Goal: Find contact information: Find contact information

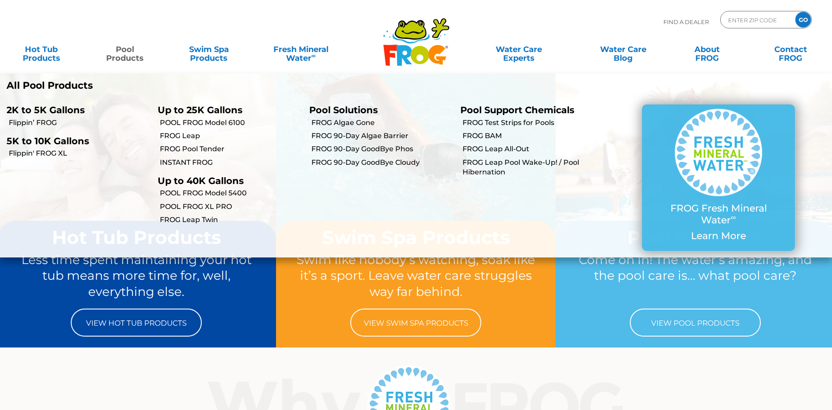
click at [123, 51] on link "Pool Products" at bounding box center [125, 49] width 65 height 17
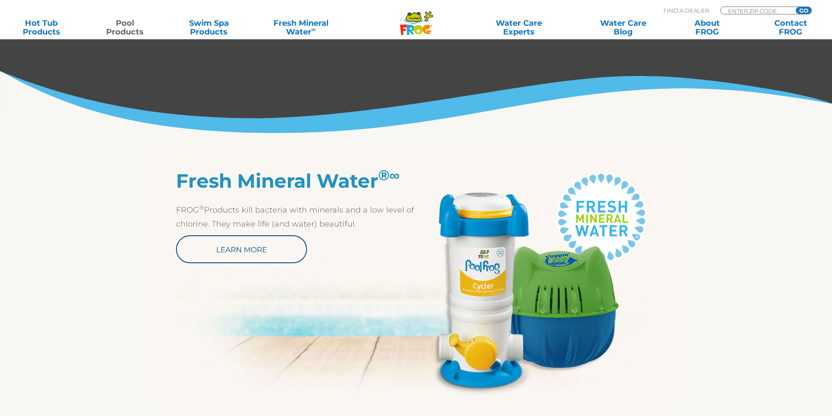
scroll to position [481, 0]
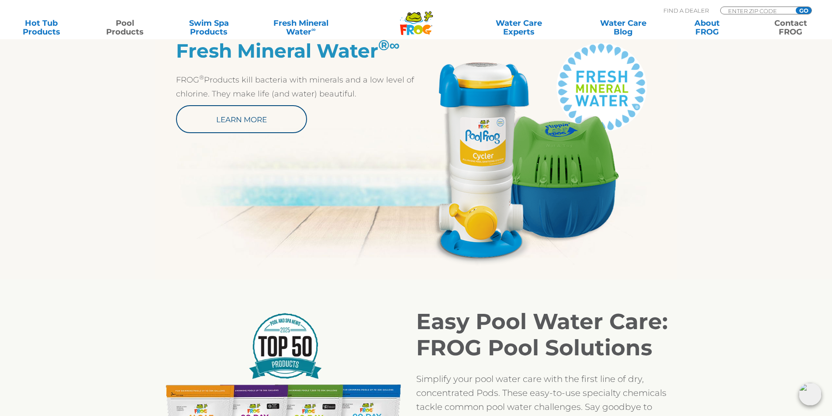
click at [793, 26] on link "Contact FROG" at bounding box center [791, 27] width 65 height 17
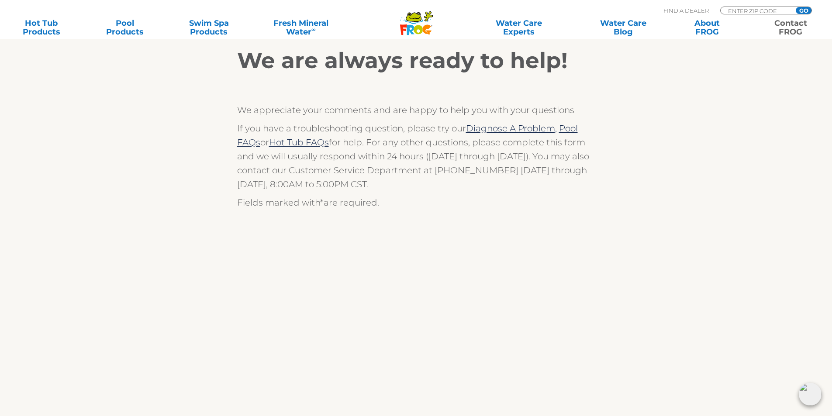
scroll to position [175, 0]
drag, startPoint x: 499, startPoint y: 172, endPoint x: 433, endPoint y: 164, distance: 66.0
click at [433, 164] on p "If you have a troubleshooting question, please try our Diagnose A Problem, Pool…" at bounding box center [416, 157] width 358 height 70
copy p "(800) 222-0169"
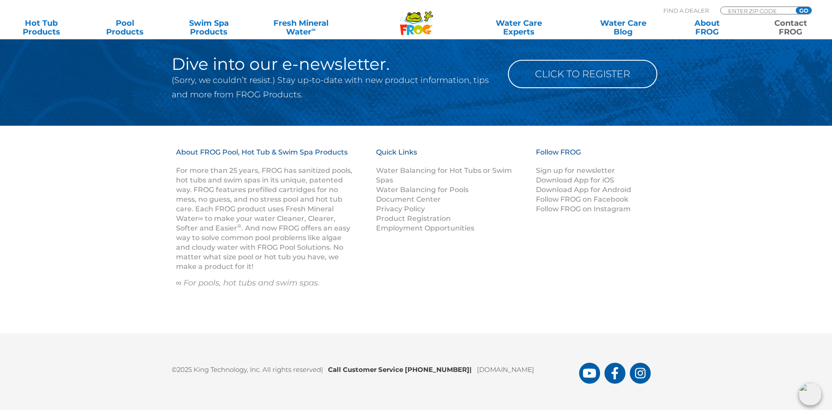
scroll to position [1334, 0]
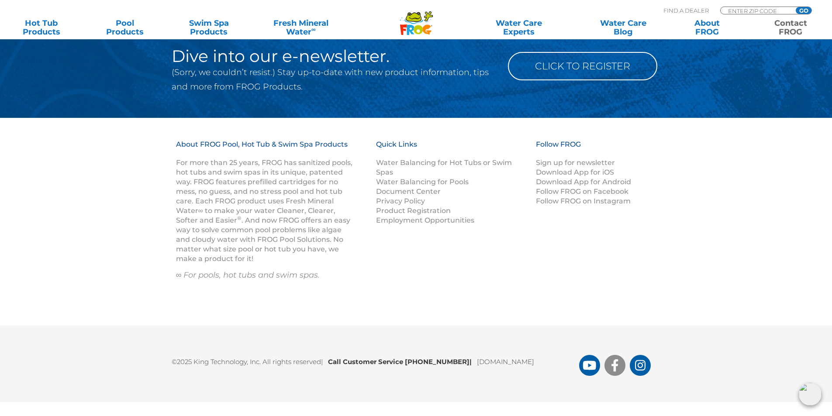
click at [609, 364] on link "FROG Products Facebook Page" at bounding box center [615, 365] width 21 height 21
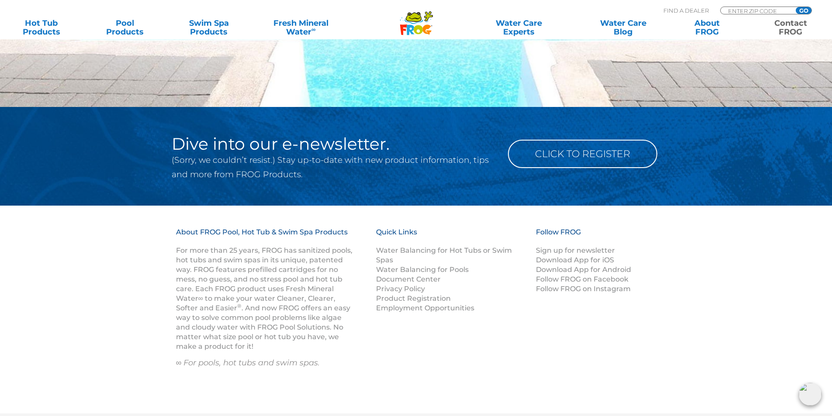
scroll to position [1159, 0]
